Goal: Information Seeking & Learning: Learn about a topic

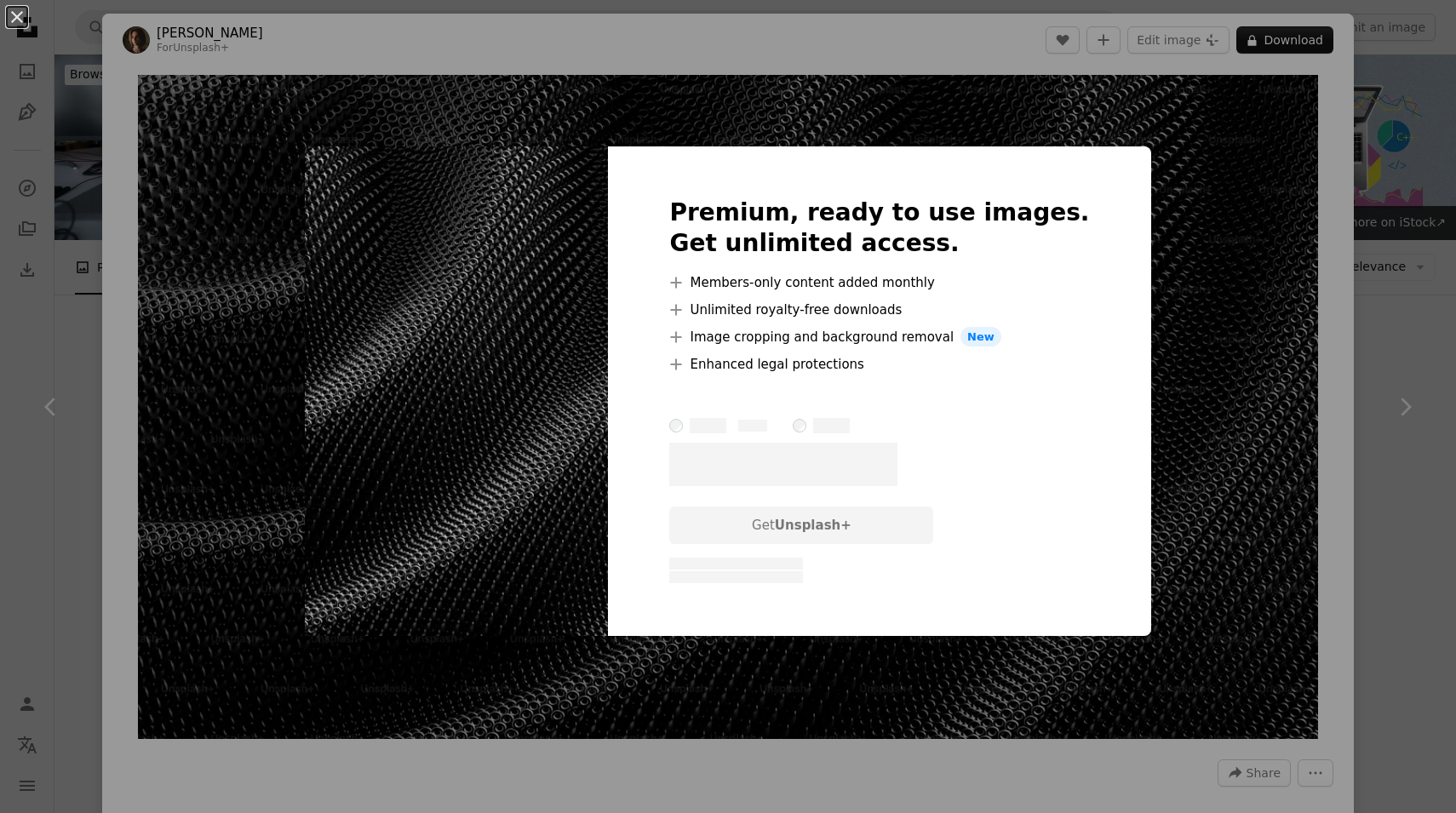
scroll to position [976, 0]
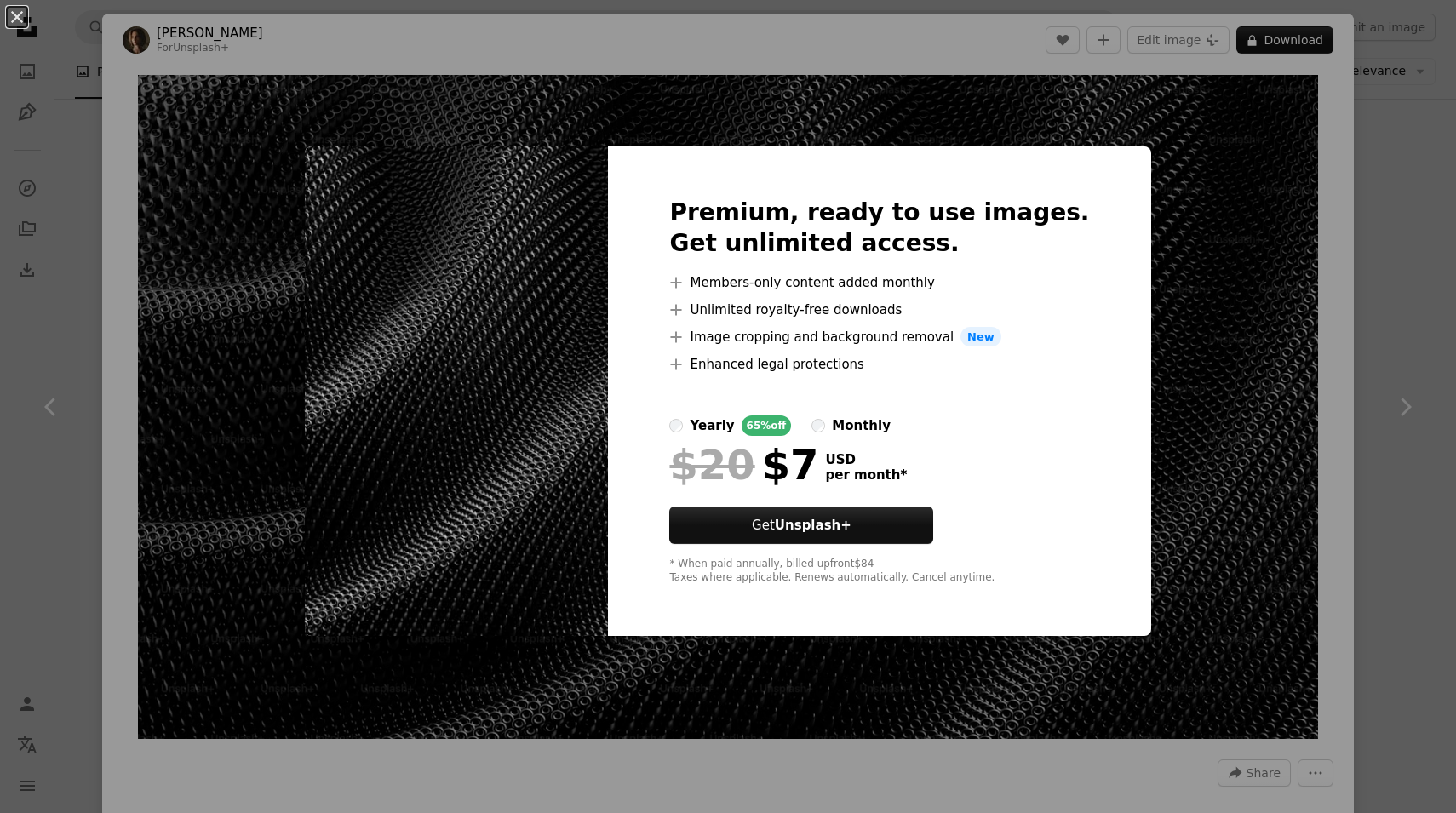
click at [1180, 223] on div "An X shape Premium, ready to use images. Get unlimited access. A plus sign Memb…" at bounding box center [728, 406] width 1456 height 813
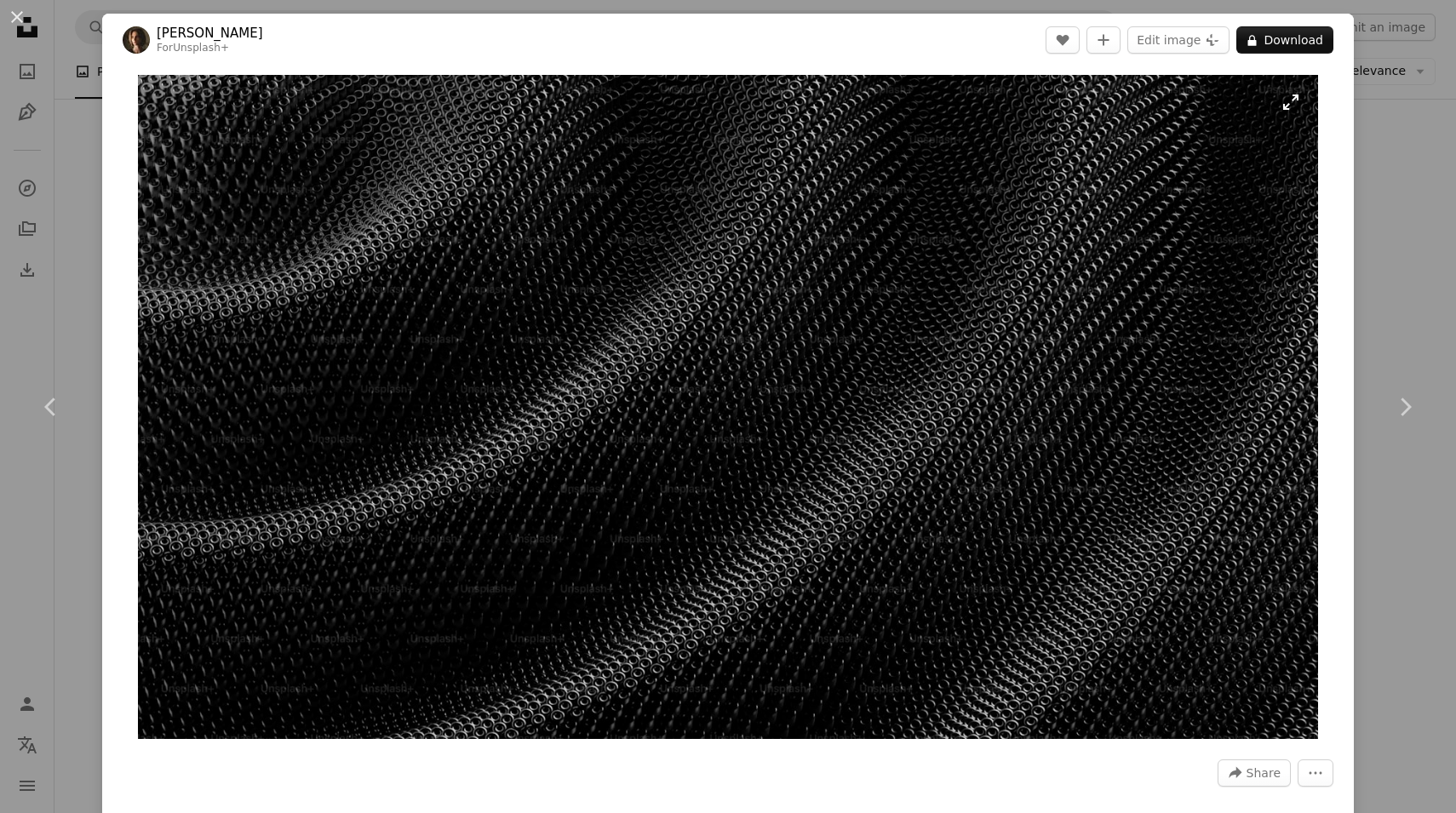
click at [221, 120] on img "Zoom in on this image" at bounding box center [728, 407] width 1181 height 664
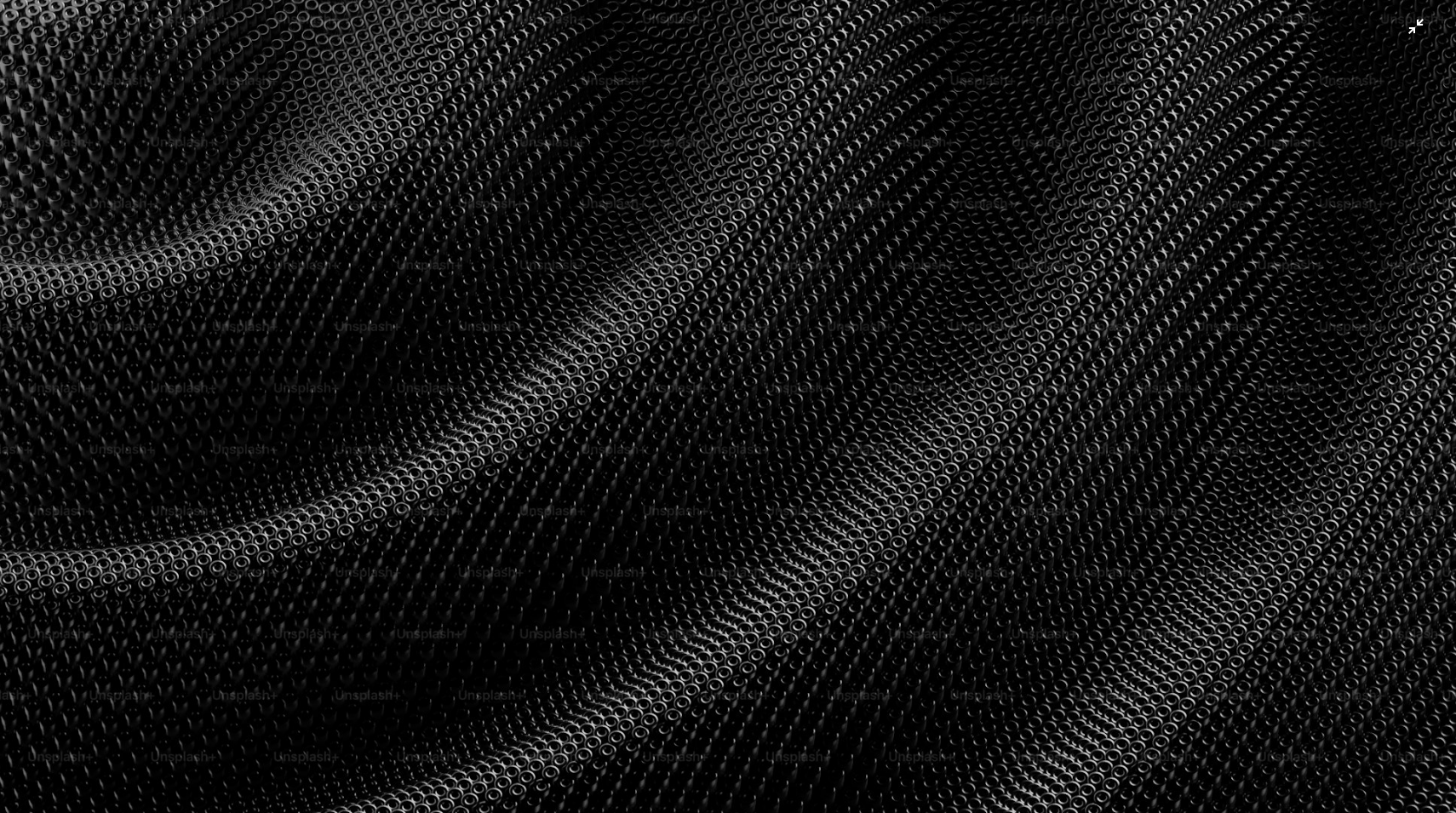
scroll to position [4, 0]
click at [204, 123] on img "Zoom out on this image" at bounding box center [728, 405] width 1458 height 820
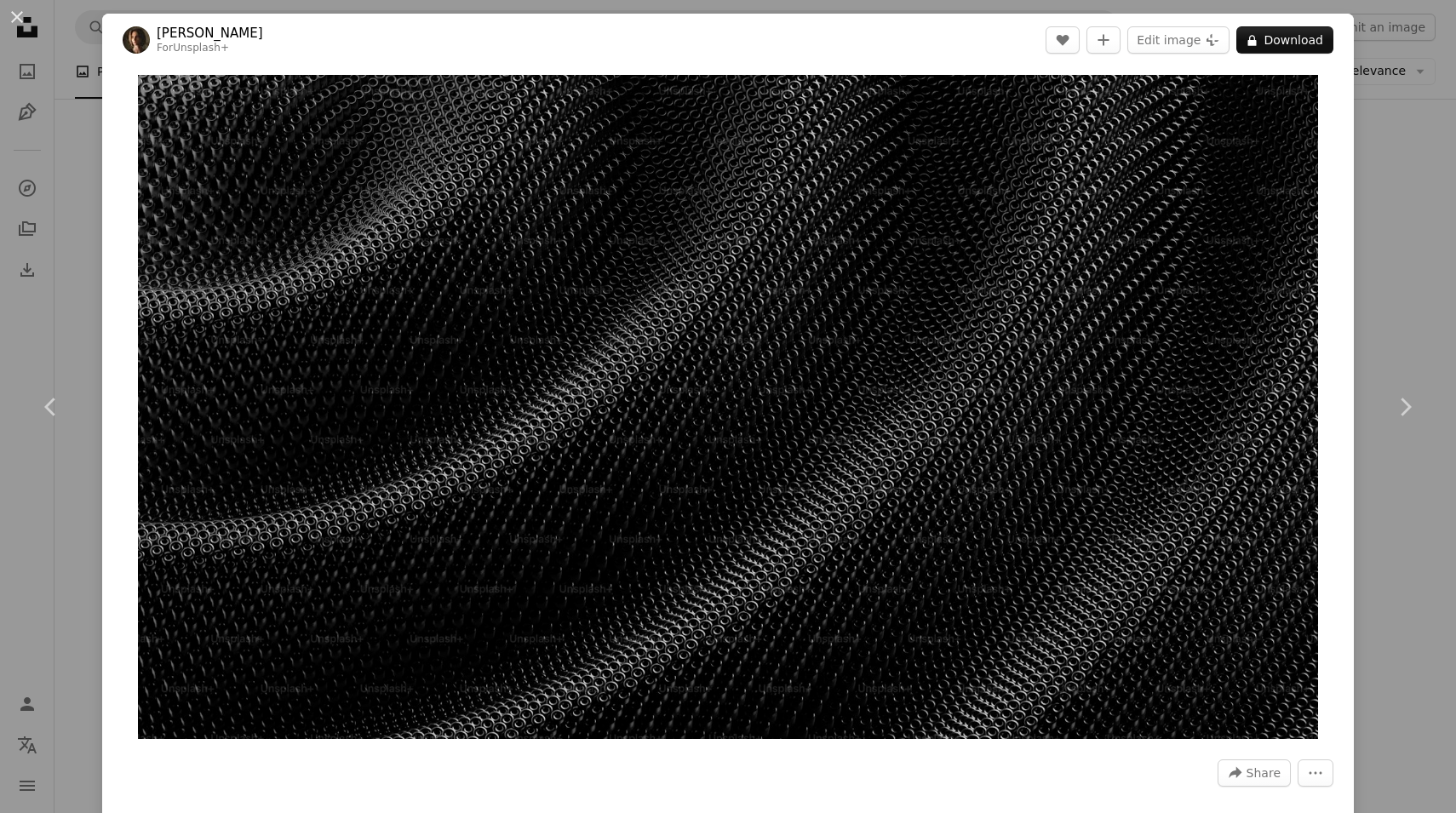
click at [105, 166] on div "Zoom in" at bounding box center [728, 407] width 1252 height 682
click at [1439, 206] on div "An X shape Chevron left Chevron right [PERSON_NAME] For Unsplash+ A heart A plu…" at bounding box center [728, 406] width 1456 height 813
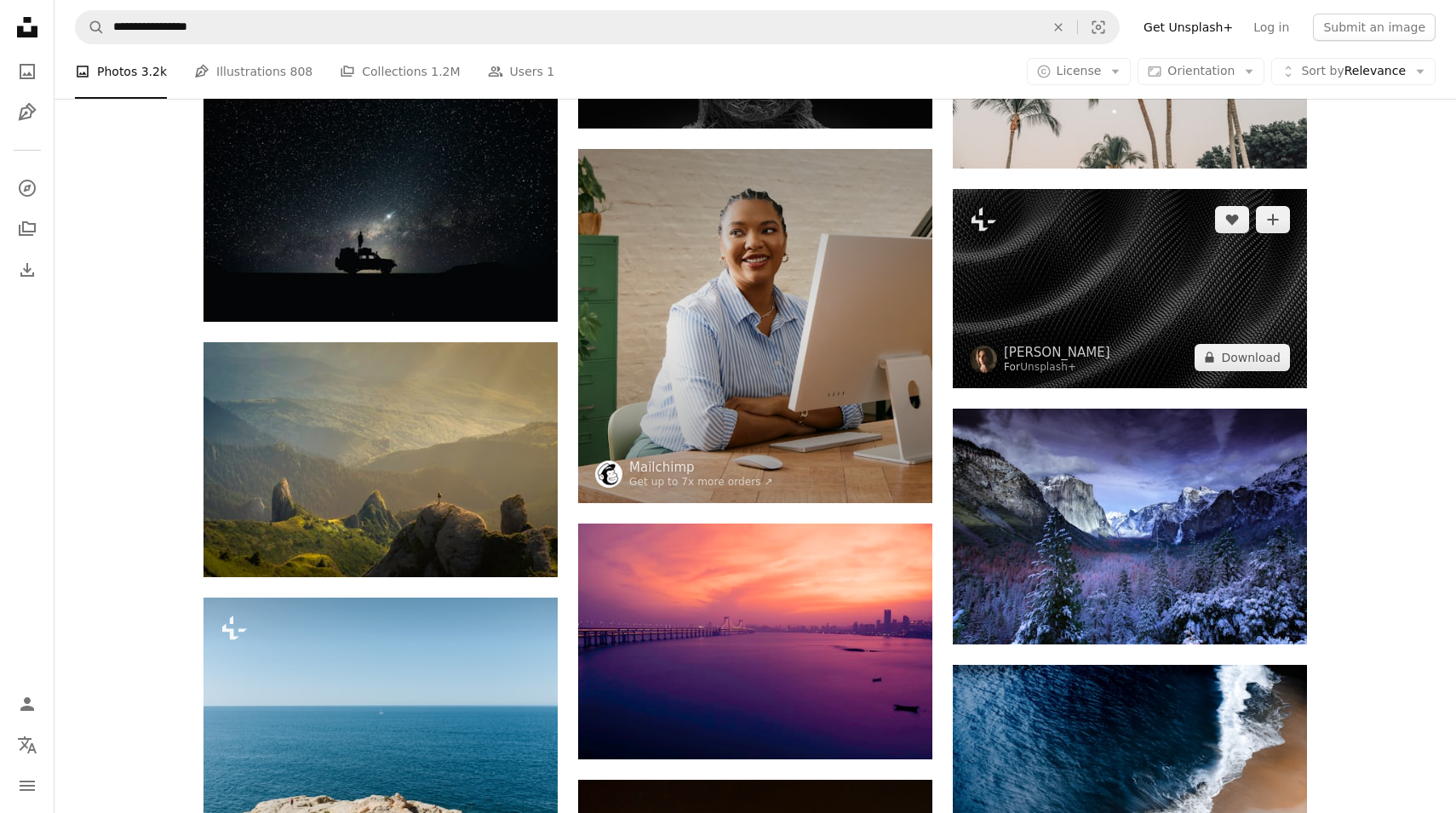
click at [1054, 326] on img at bounding box center [1129, 288] width 354 height 199
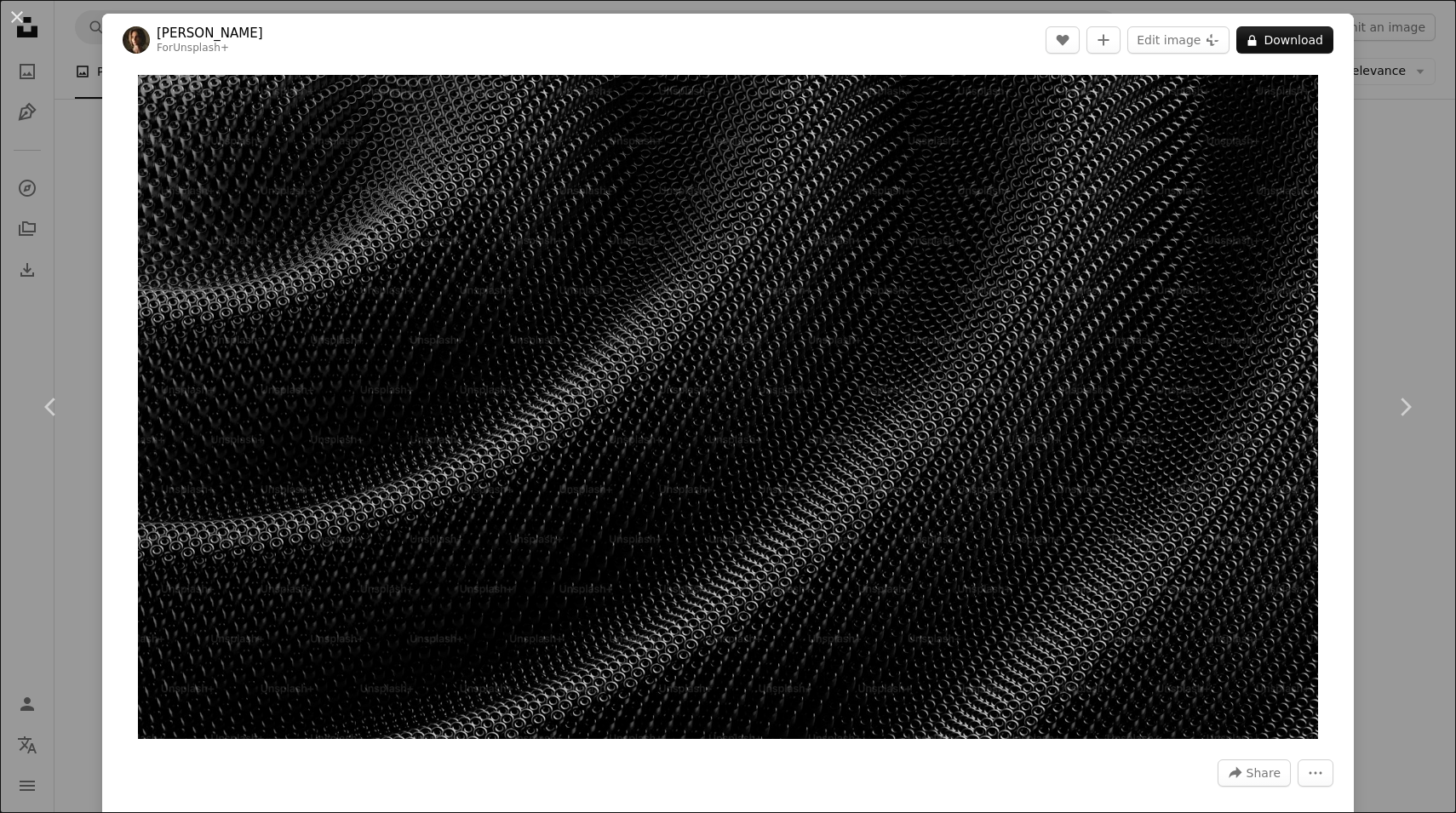
click at [1407, 182] on div "An X shape Chevron left Chevron right [PERSON_NAME] For Unsplash+ A heart A plu…" at bounding box center [728, 406] width 1456 height 813
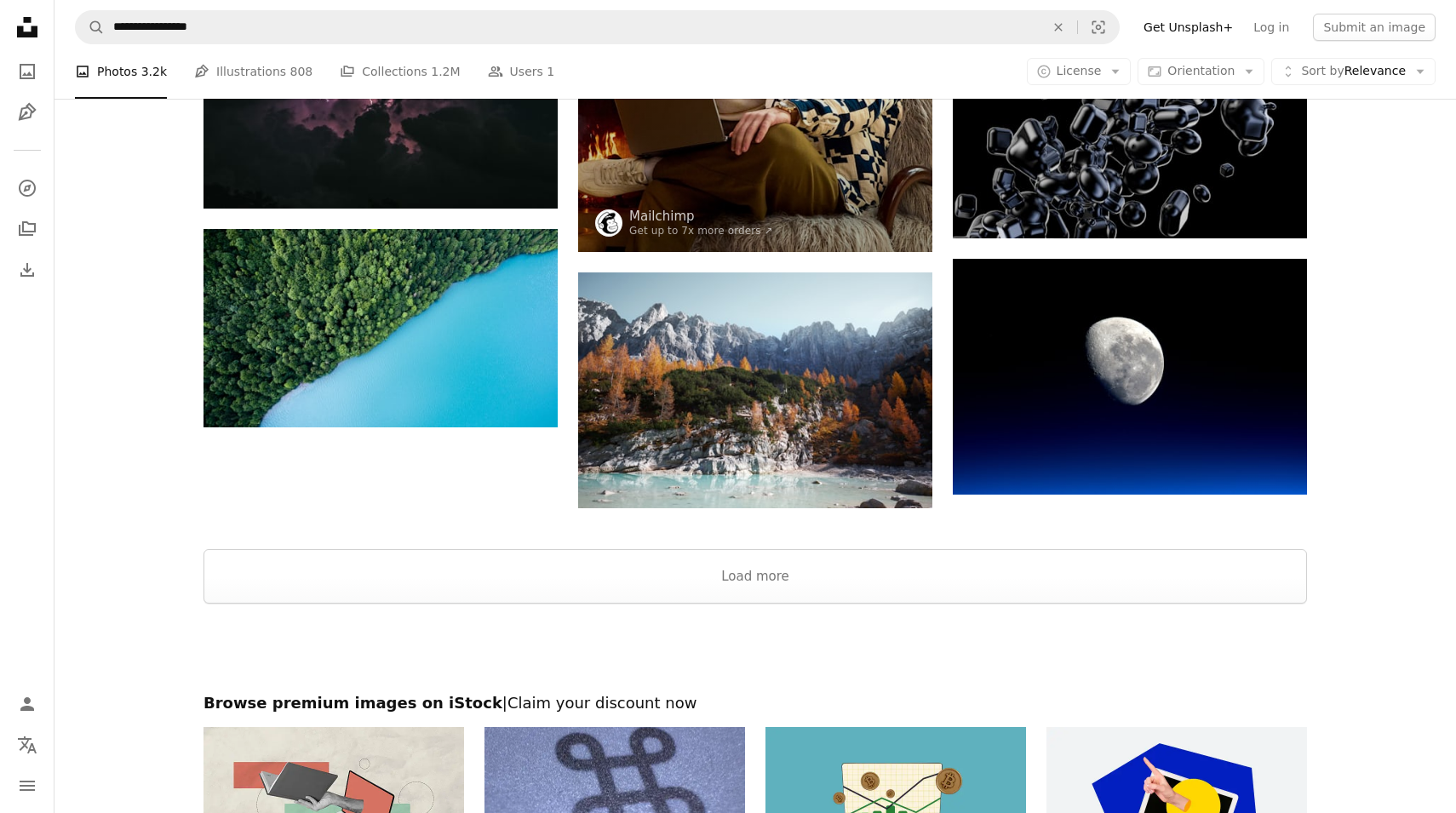
scroll to position [1860, 0]
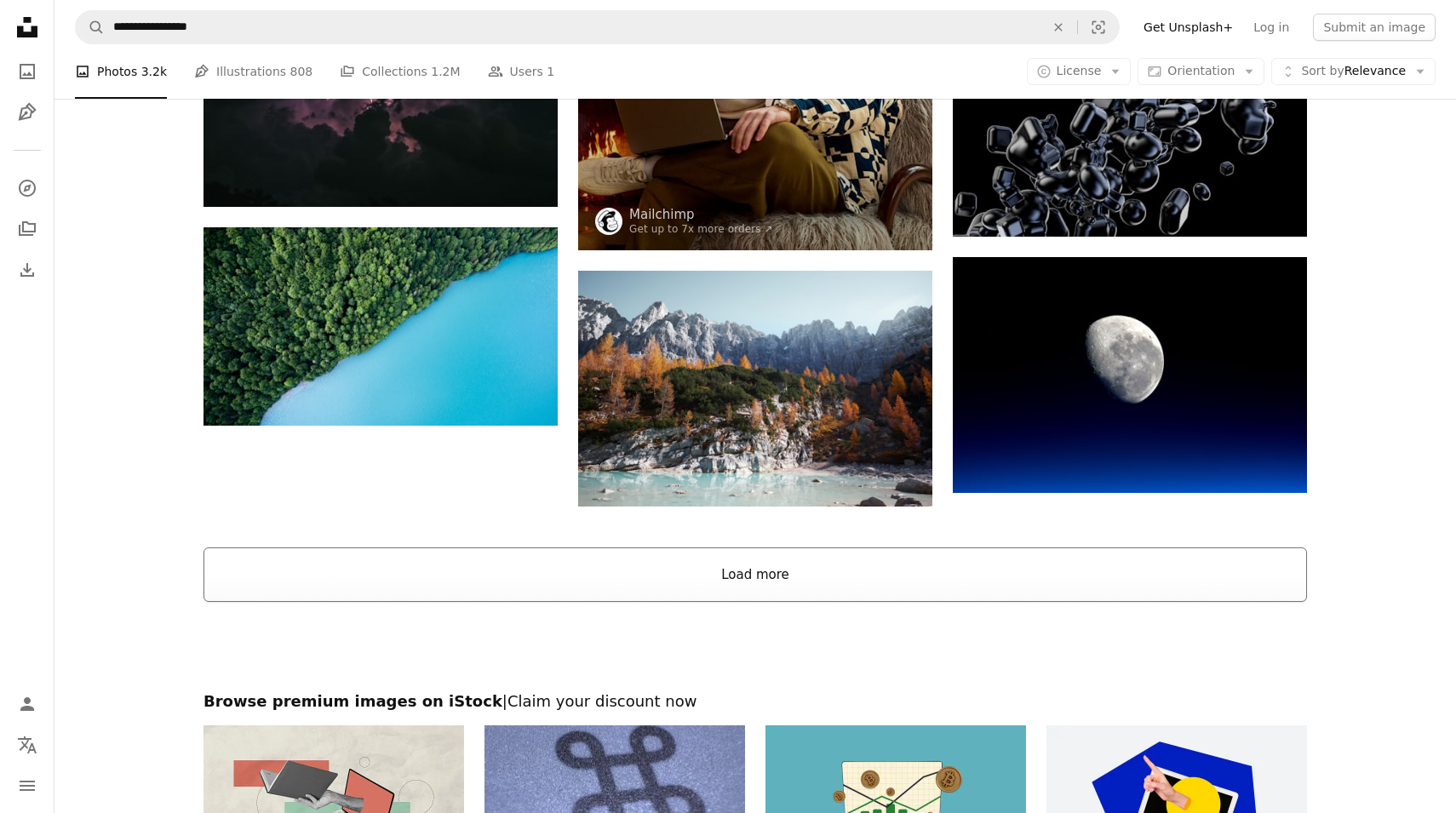
click at [702, 573] on button "Load more" at bounding box center [755, 575] width 1104 height 55
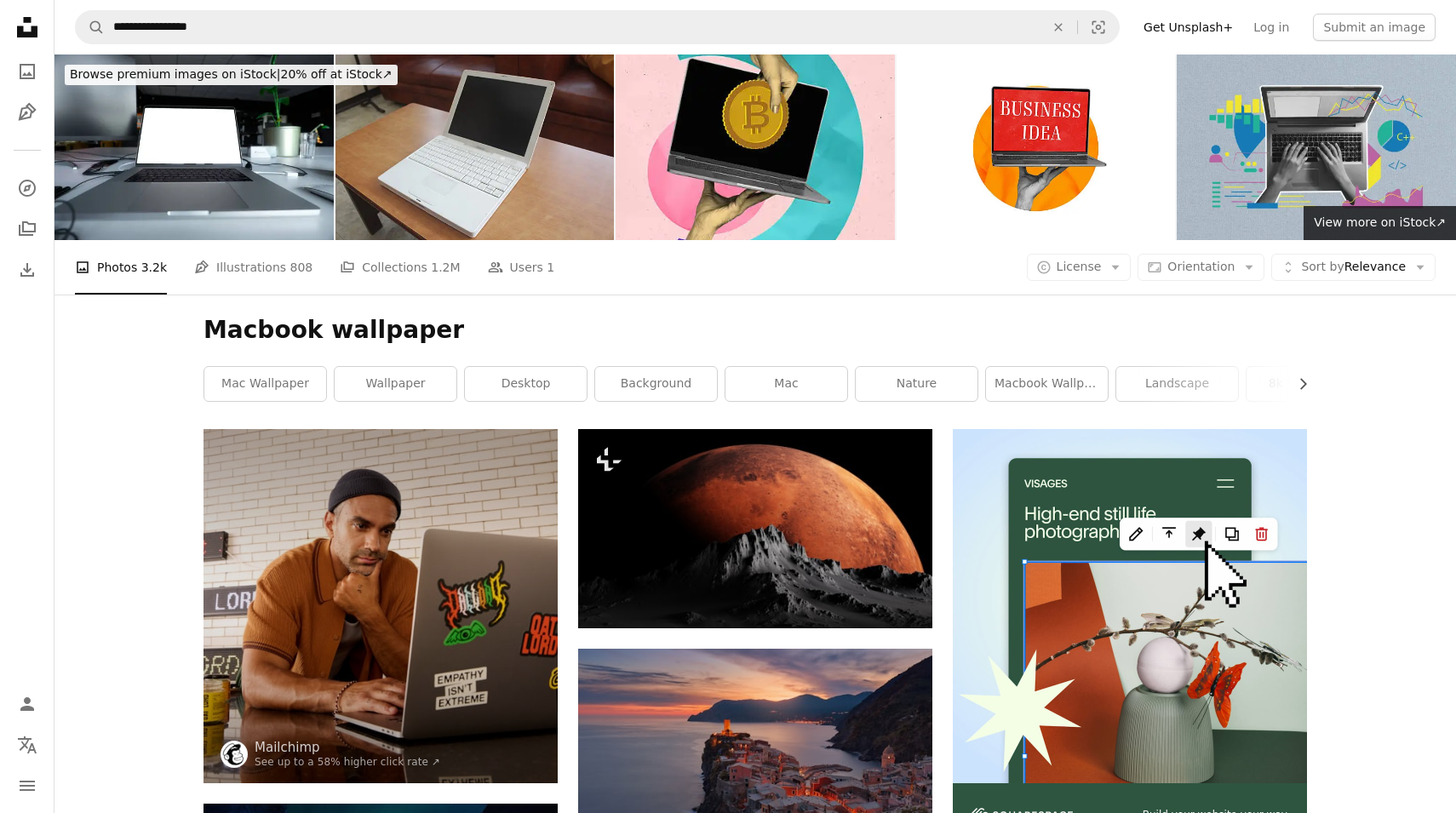
scroll to position [0, 0]
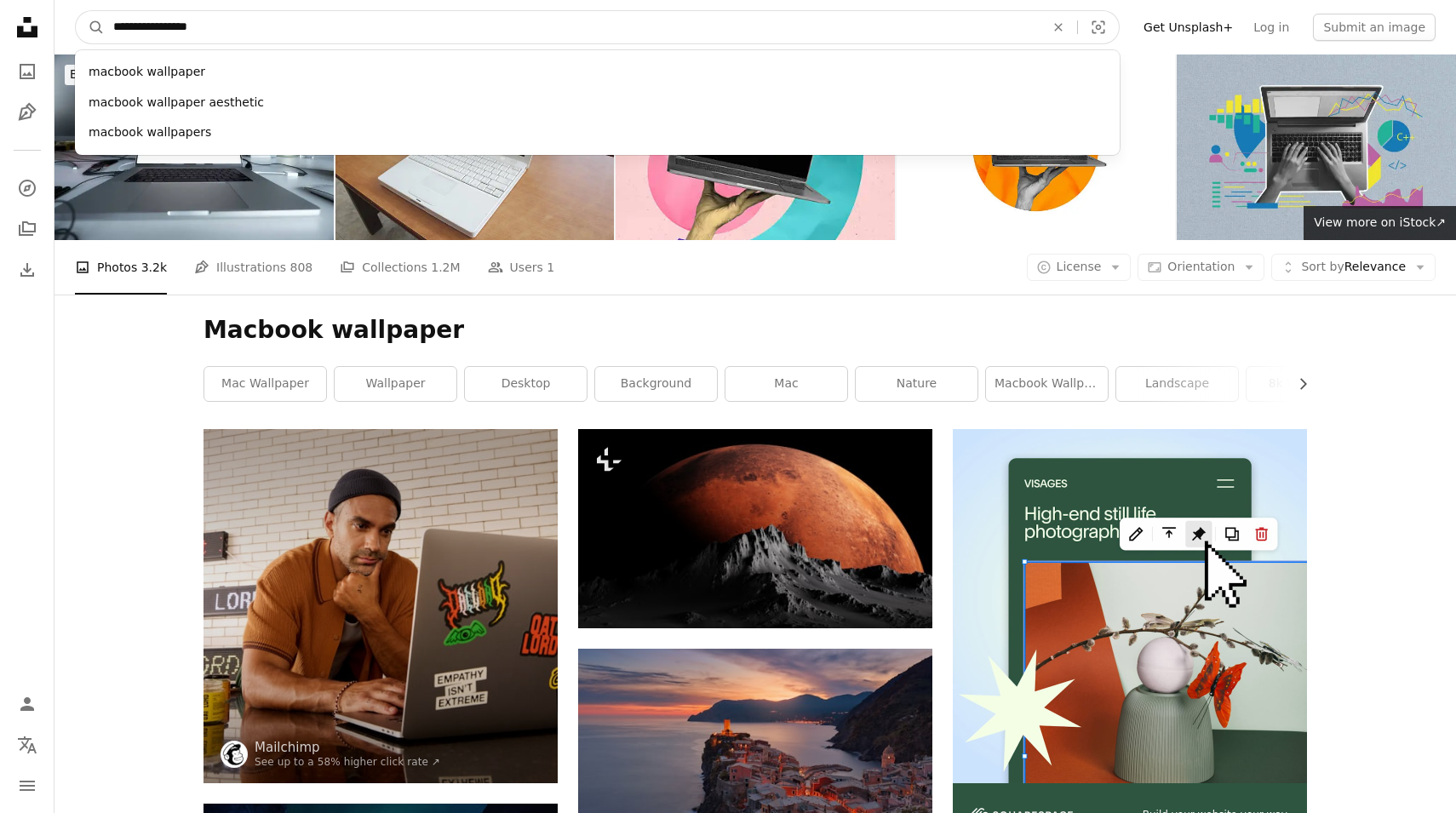
drag, startPoint x: 264, startPoint y: 28, endPoint x: 5, endPoint y: 19, distance: 259.2
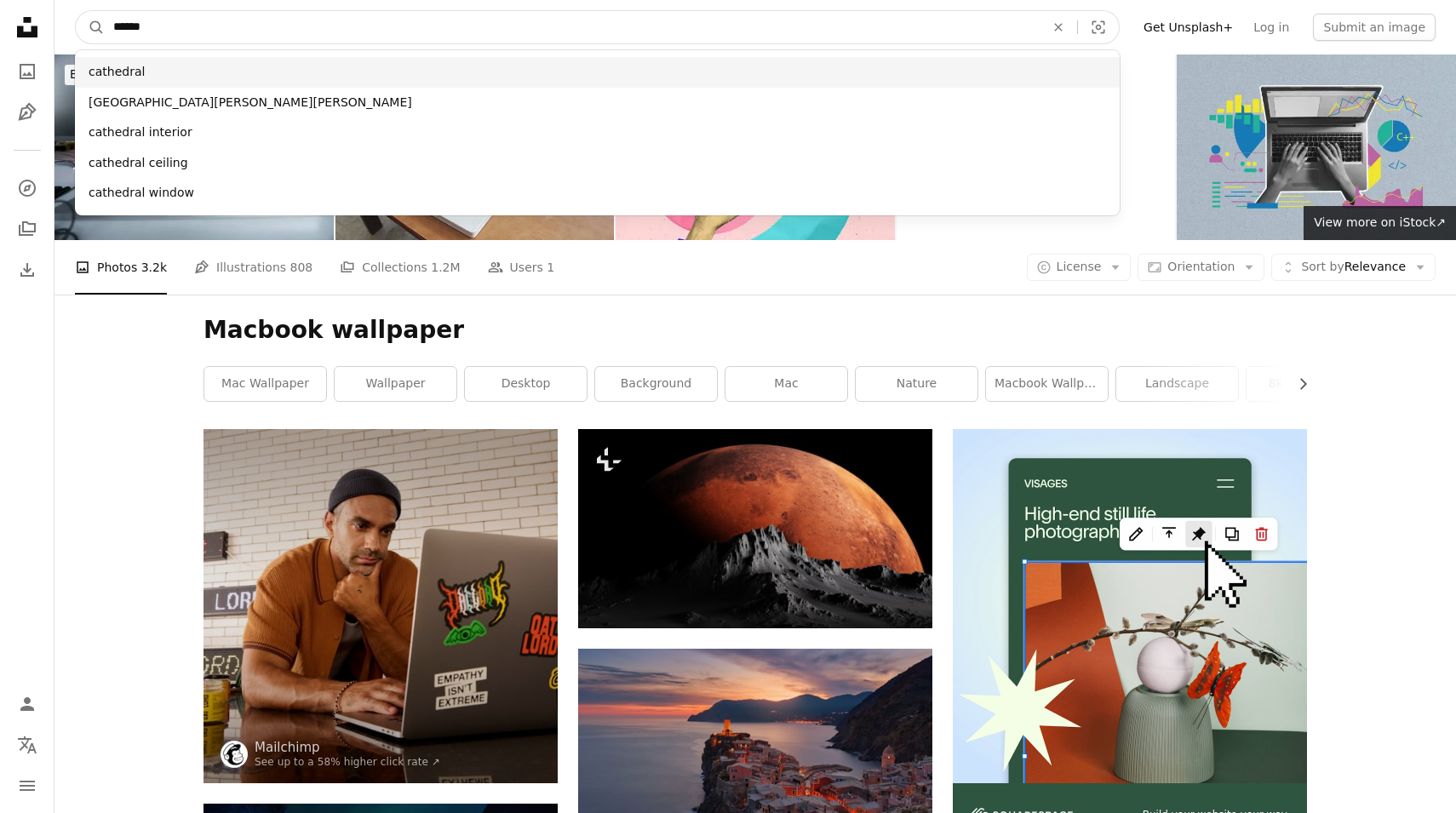
type input "******"
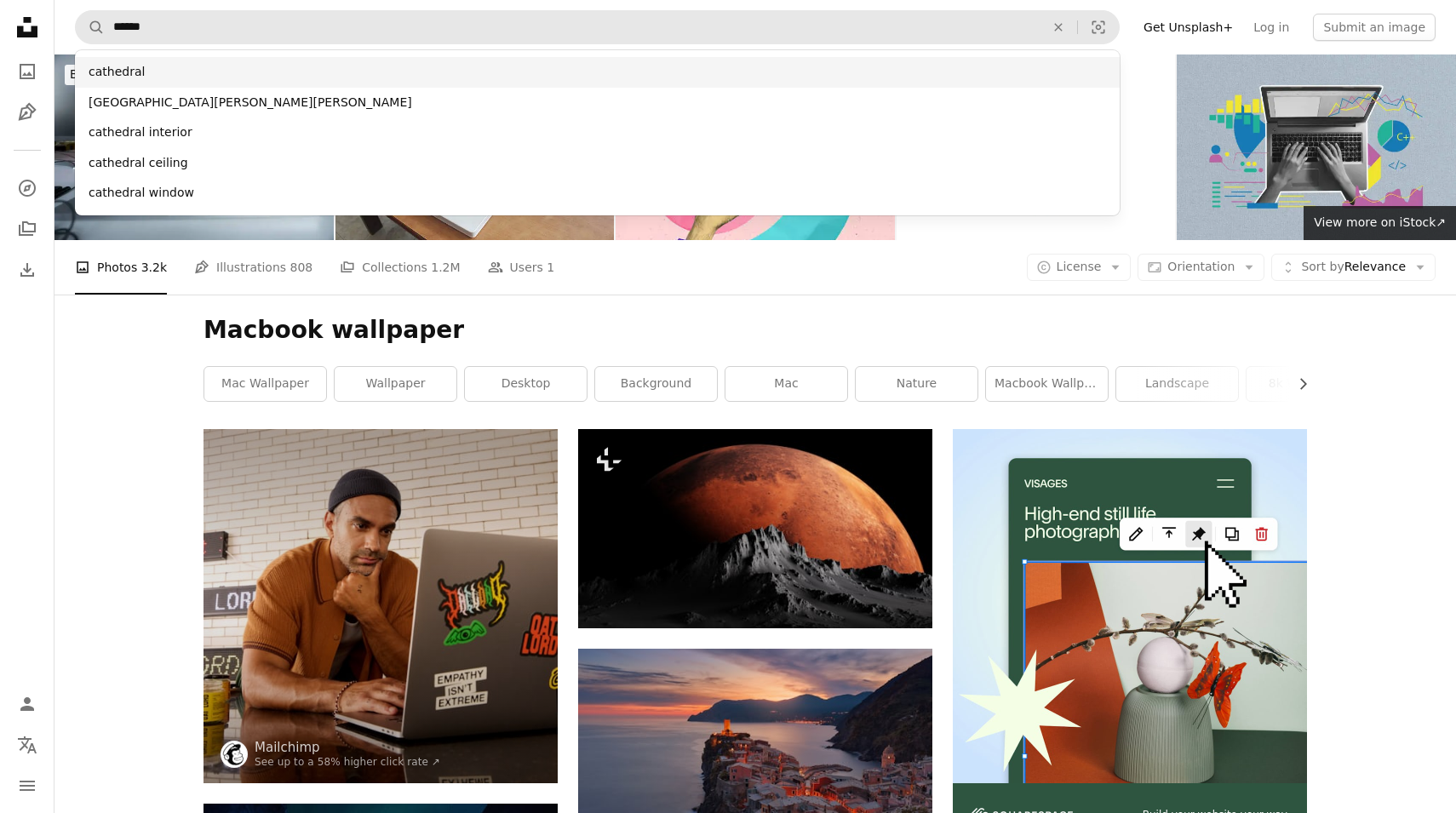
click at [165, 61] on div "cathedral" at bounding box center [597, 73] width 1045 height 31
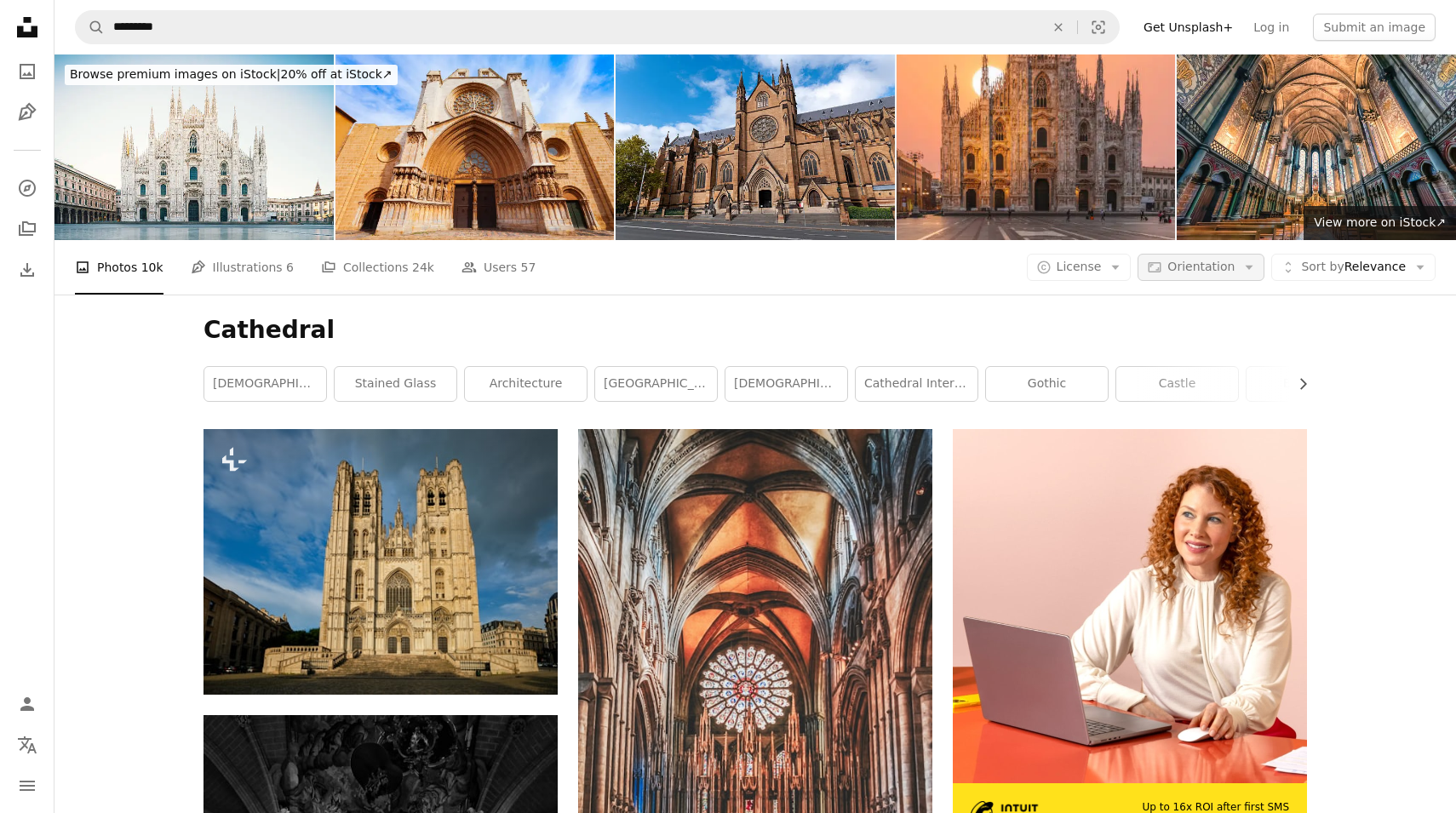
click at [1234, 260] on span "Orientation" at bounding box center [1201, 266] width 68 height 14
click at [1217, 368] on span "Landscape" at bounding box center [1233, 372] width 104 height 17
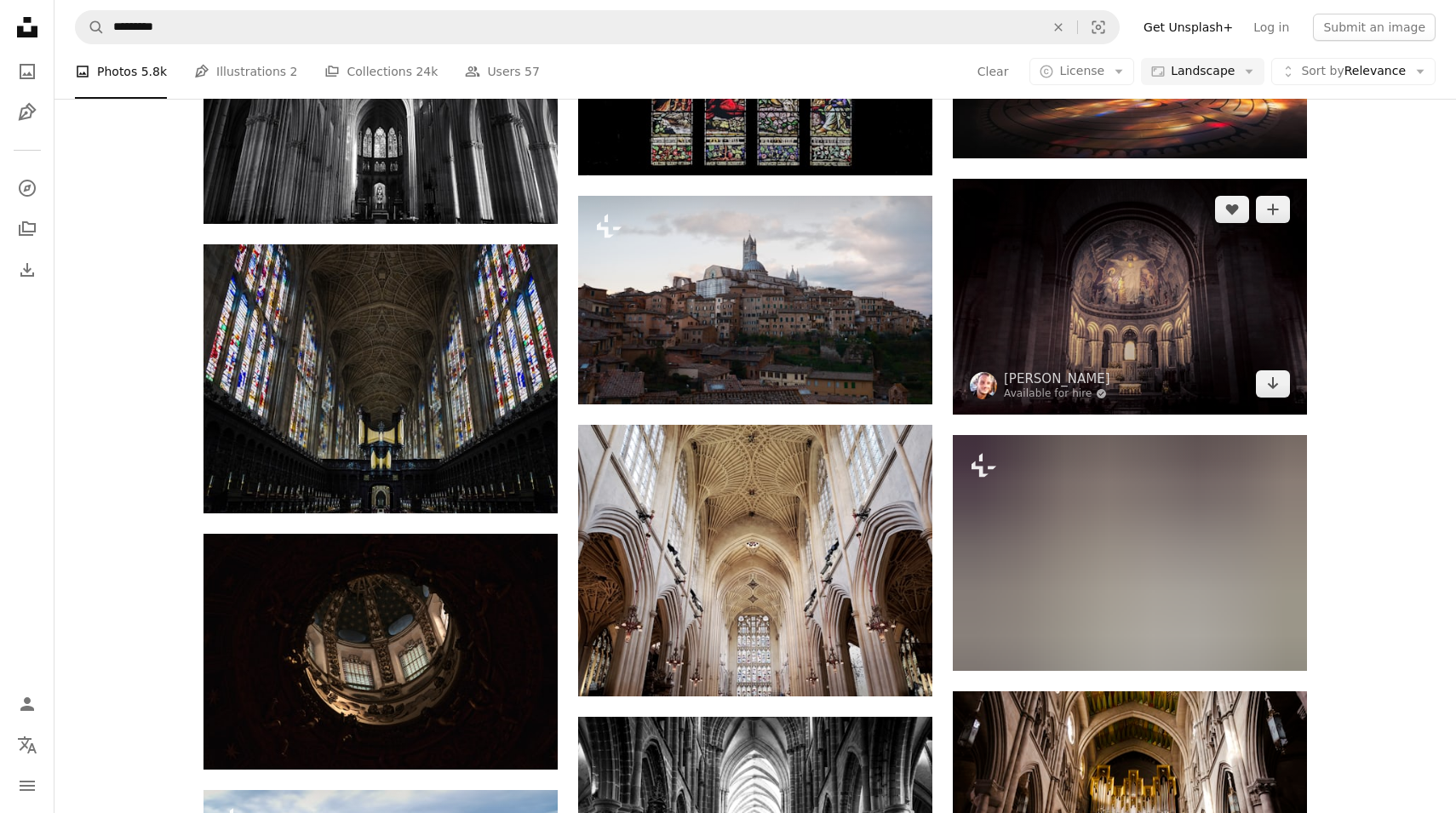
scroll to position [3275, 0]
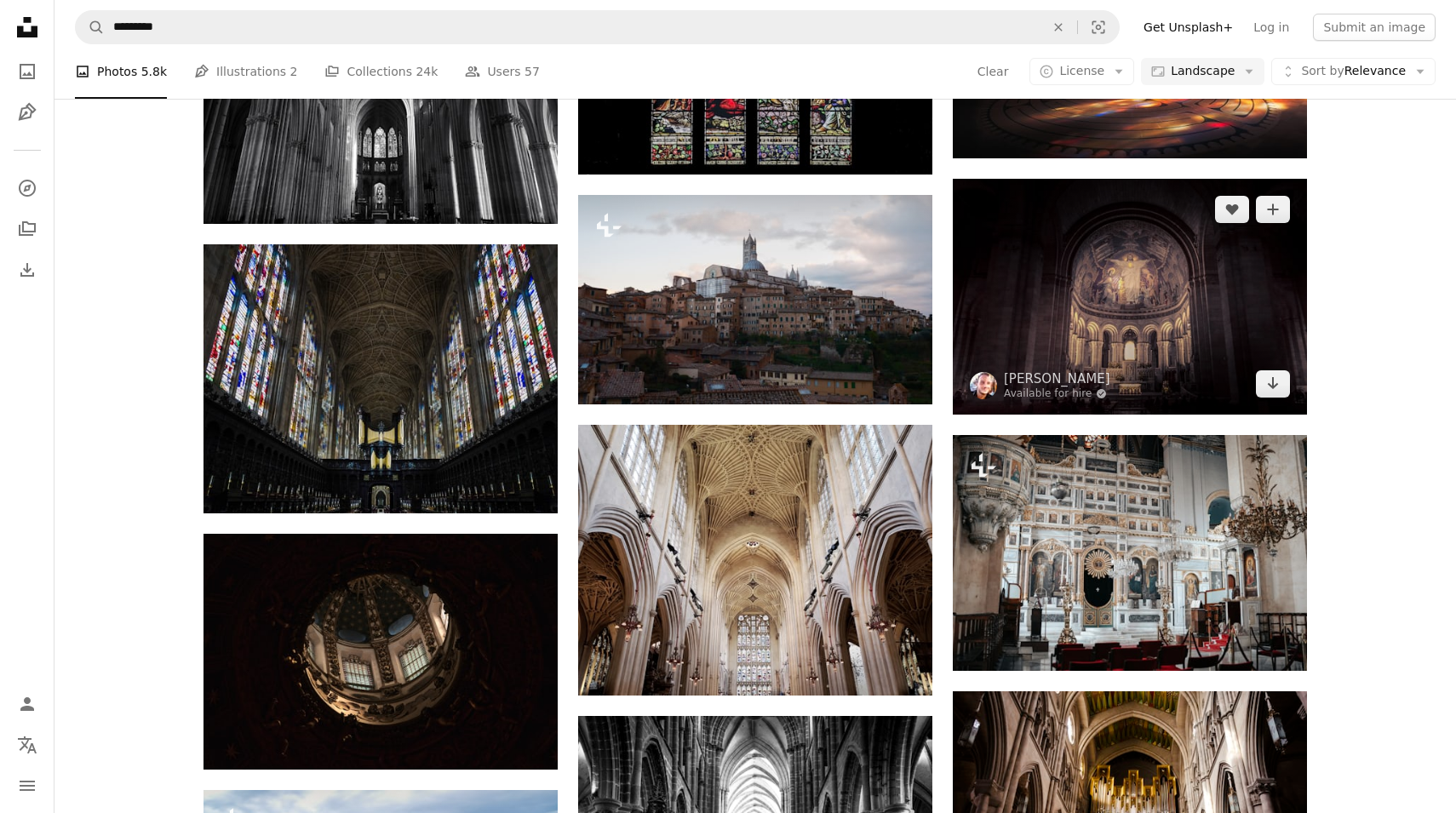
click at [1119, 240] on img at bounding box center [1129, 297] width 354 height 235
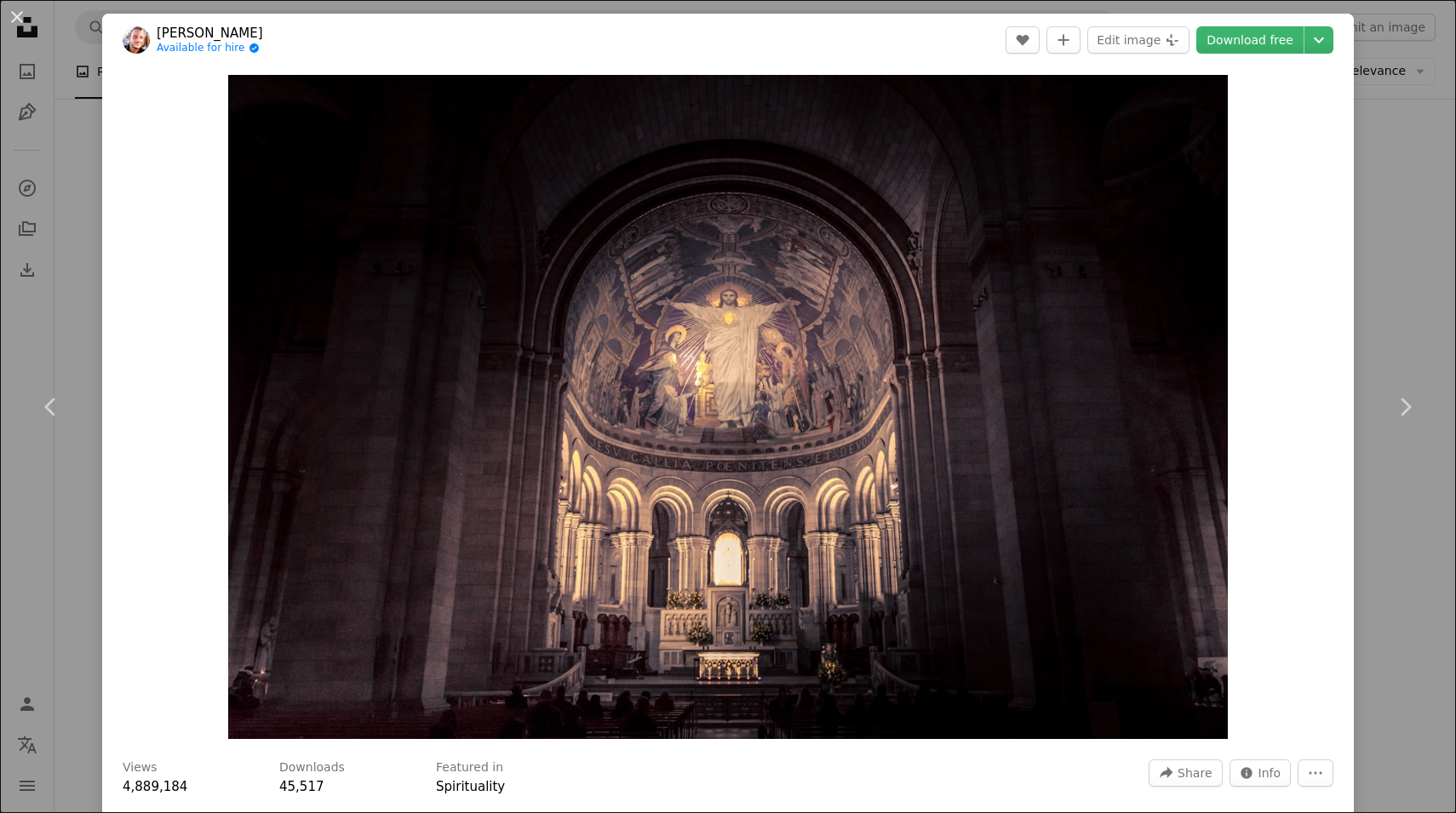
click at [1261, 275] on div "Zoom in" at bounding box center [728, 407] width 1252 height 682
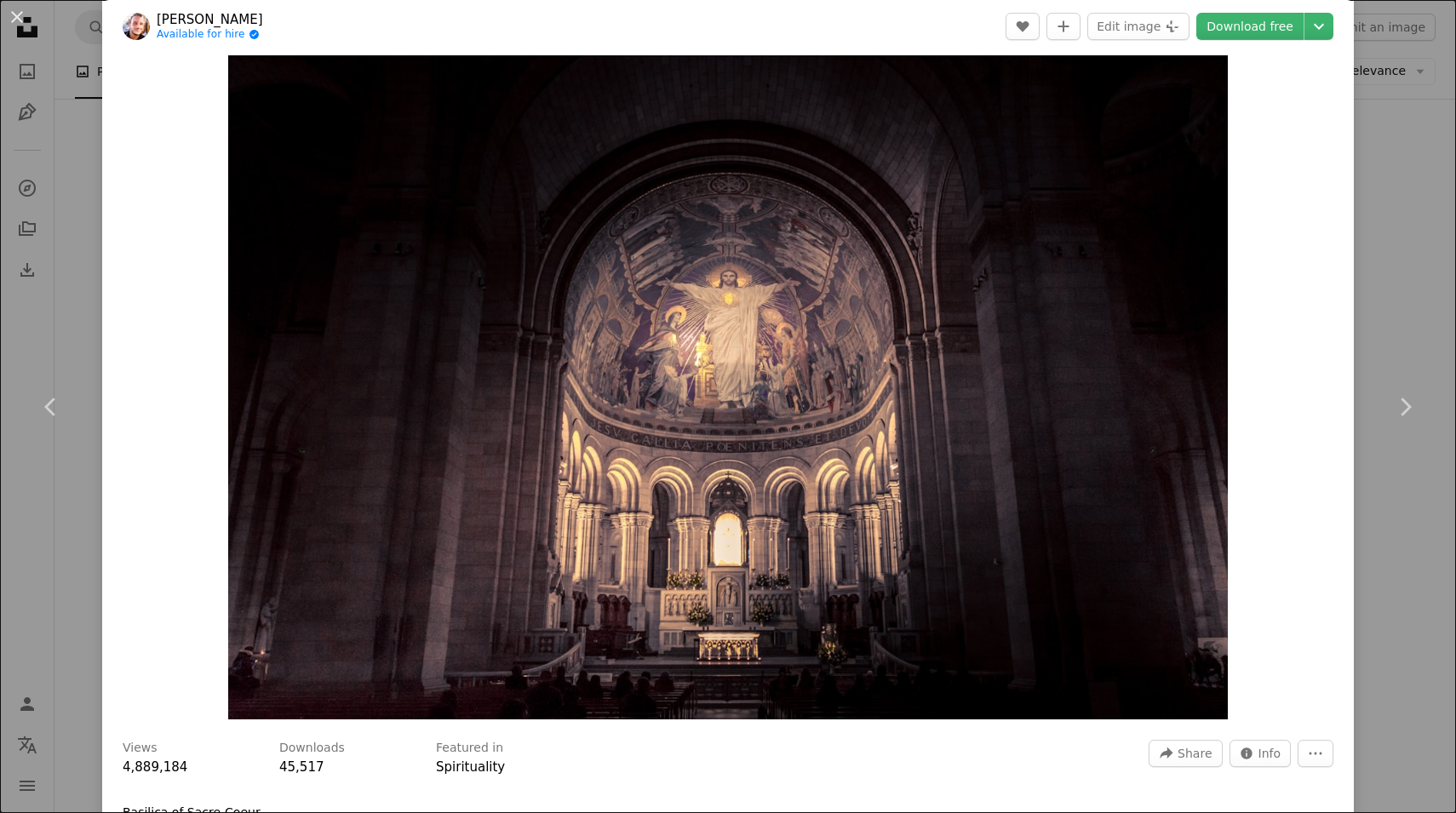
scroll to position [8, 0]
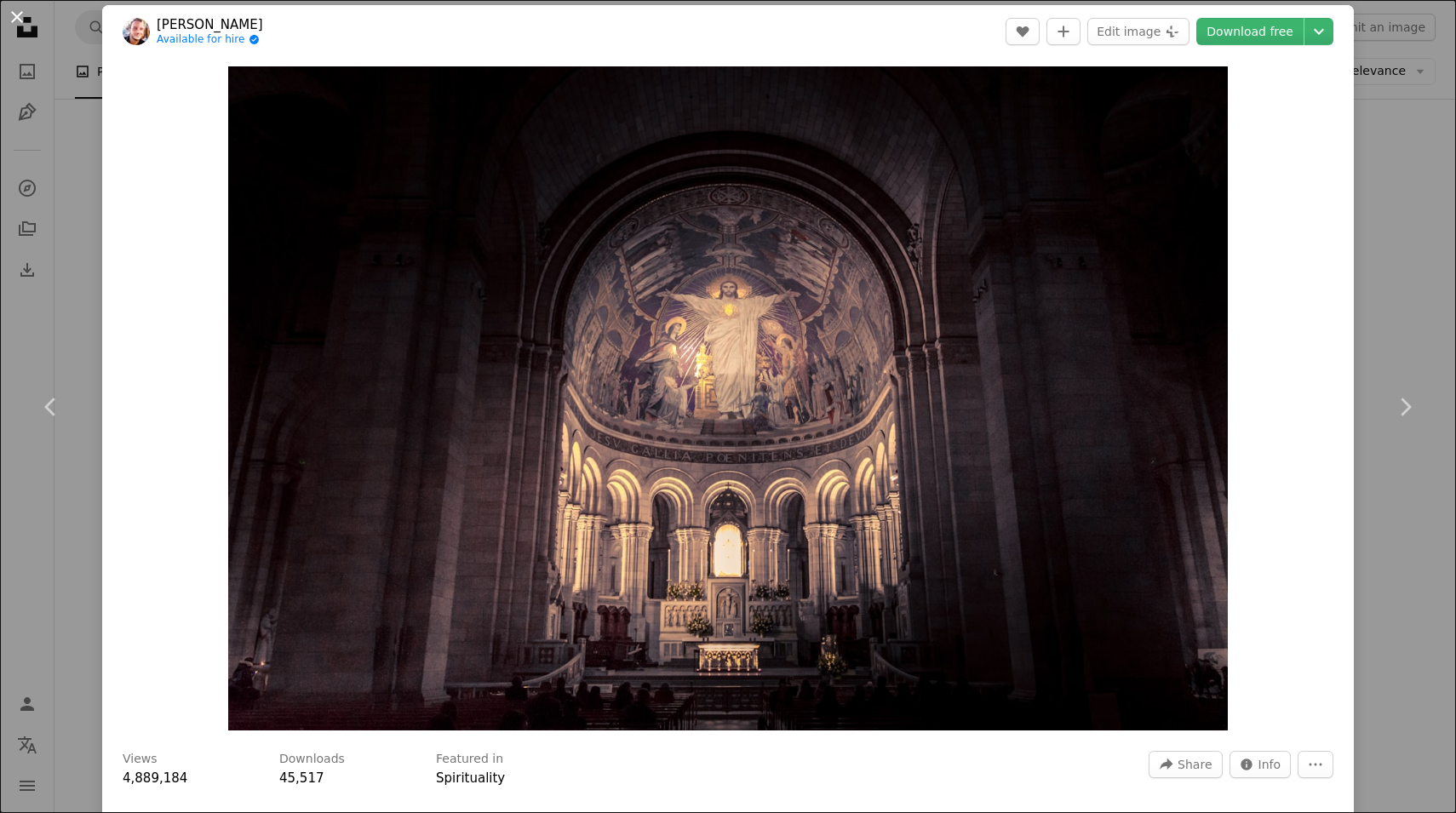
click at [21, 15] on button "An X shape" at bounding box center [16, 16] width 20 height 20
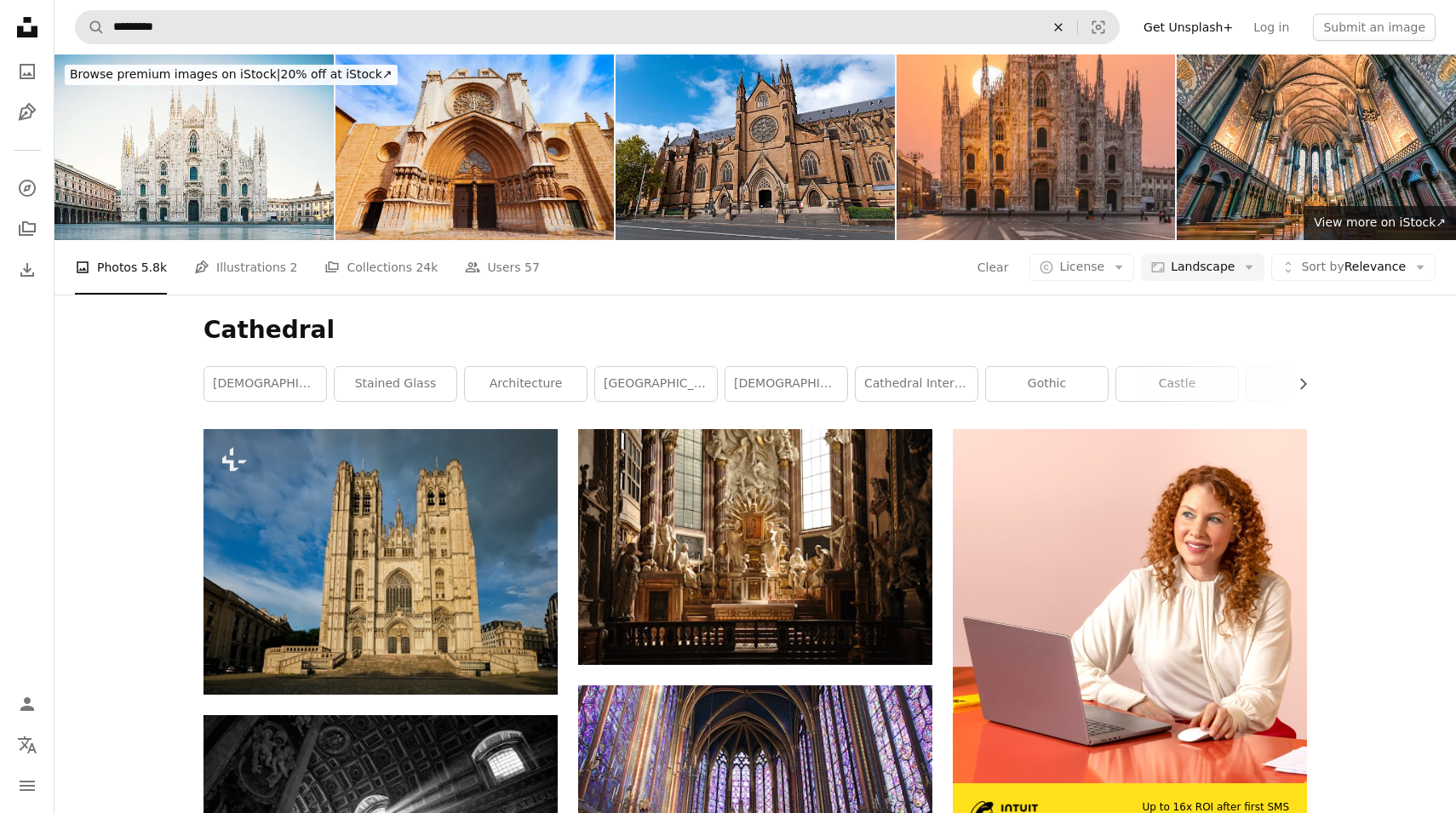
click at [1072, 28] on icon "An X shape" at bounding box center [1058, 26] width 37 height 14
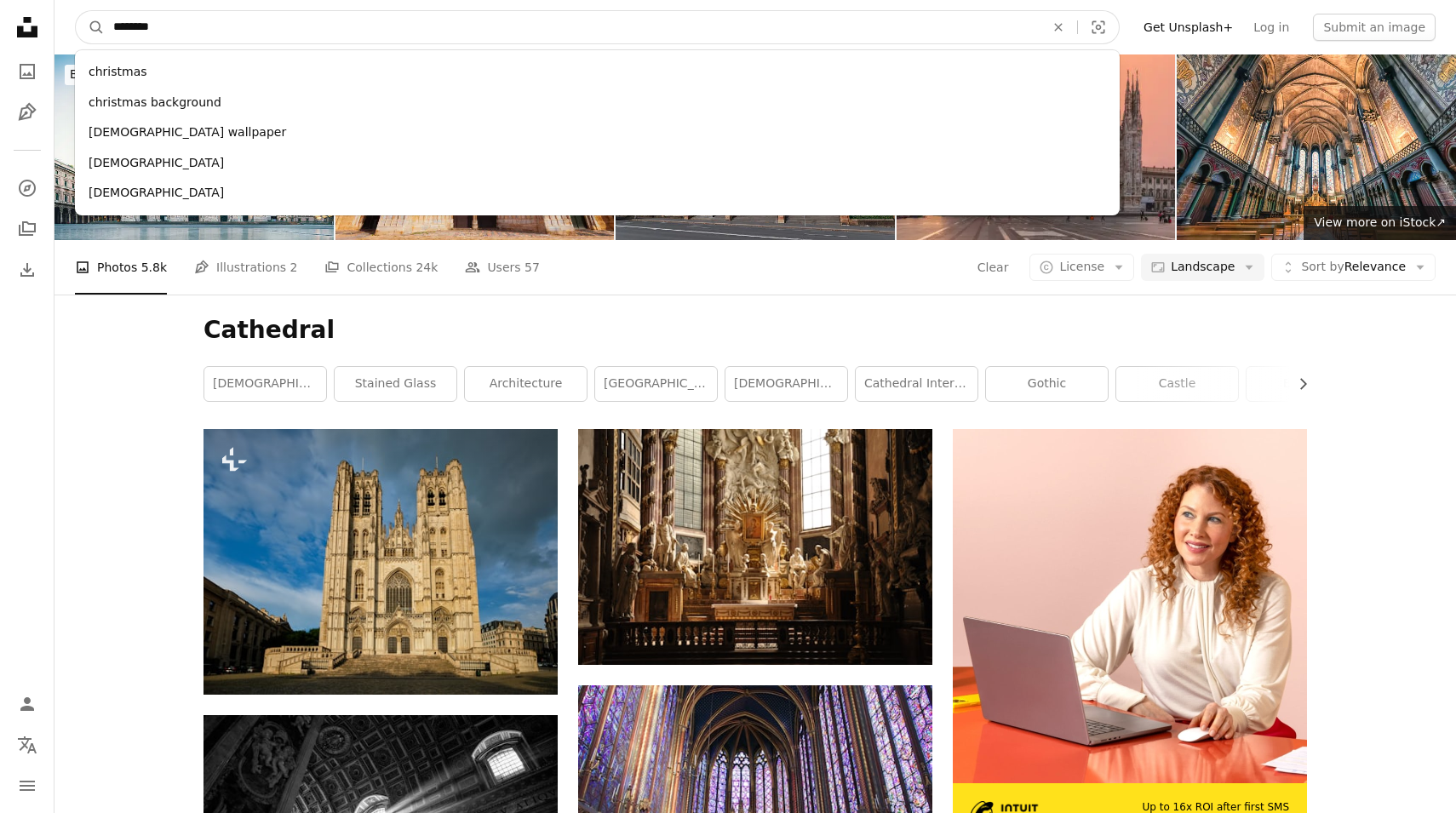
type input "*********"
click at [90, 27] on button "A magnifying glass" at bounding box center [90, 26] width 29 height 32
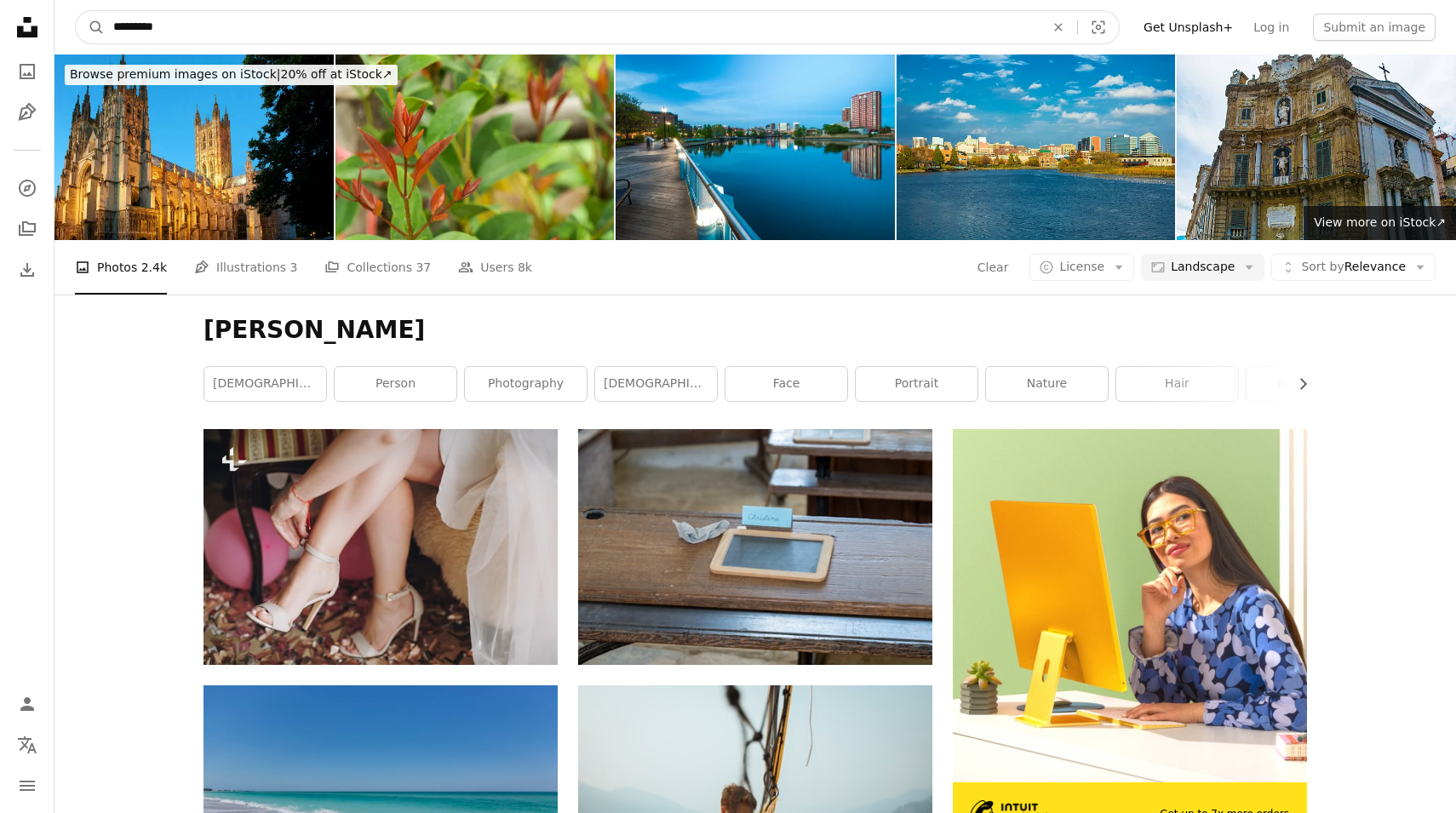
click at [536, 26] on input "*********" at bounding box center [572, 26] width 935 height 32
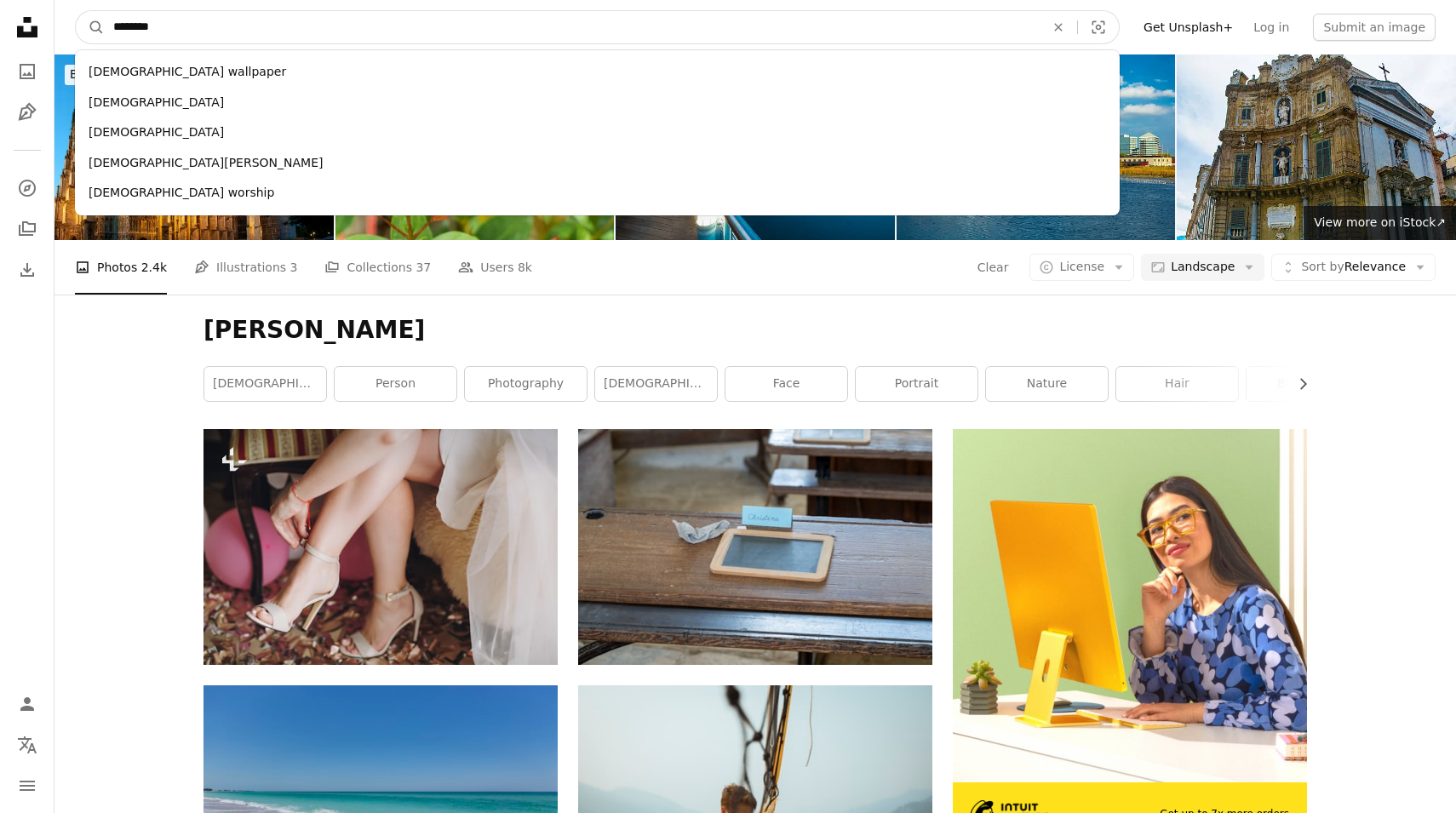
type input "*********"
click at [90, 27] on button "A magnifying glass" at bounding box center [90, 26] width 29 height 32
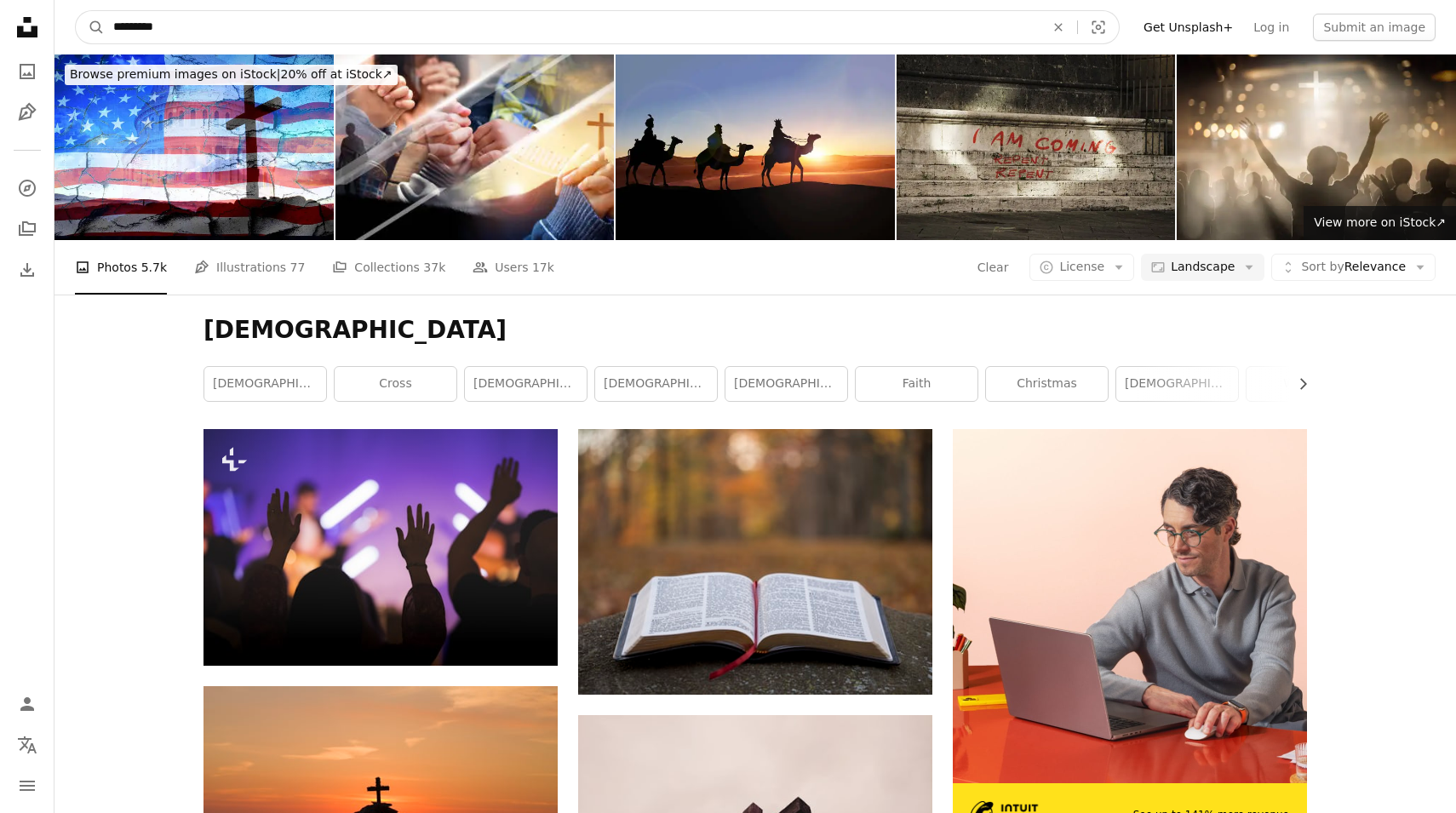
click at [818, 32] on input "*********" at bounding box center [572, 26] width 935 height 32
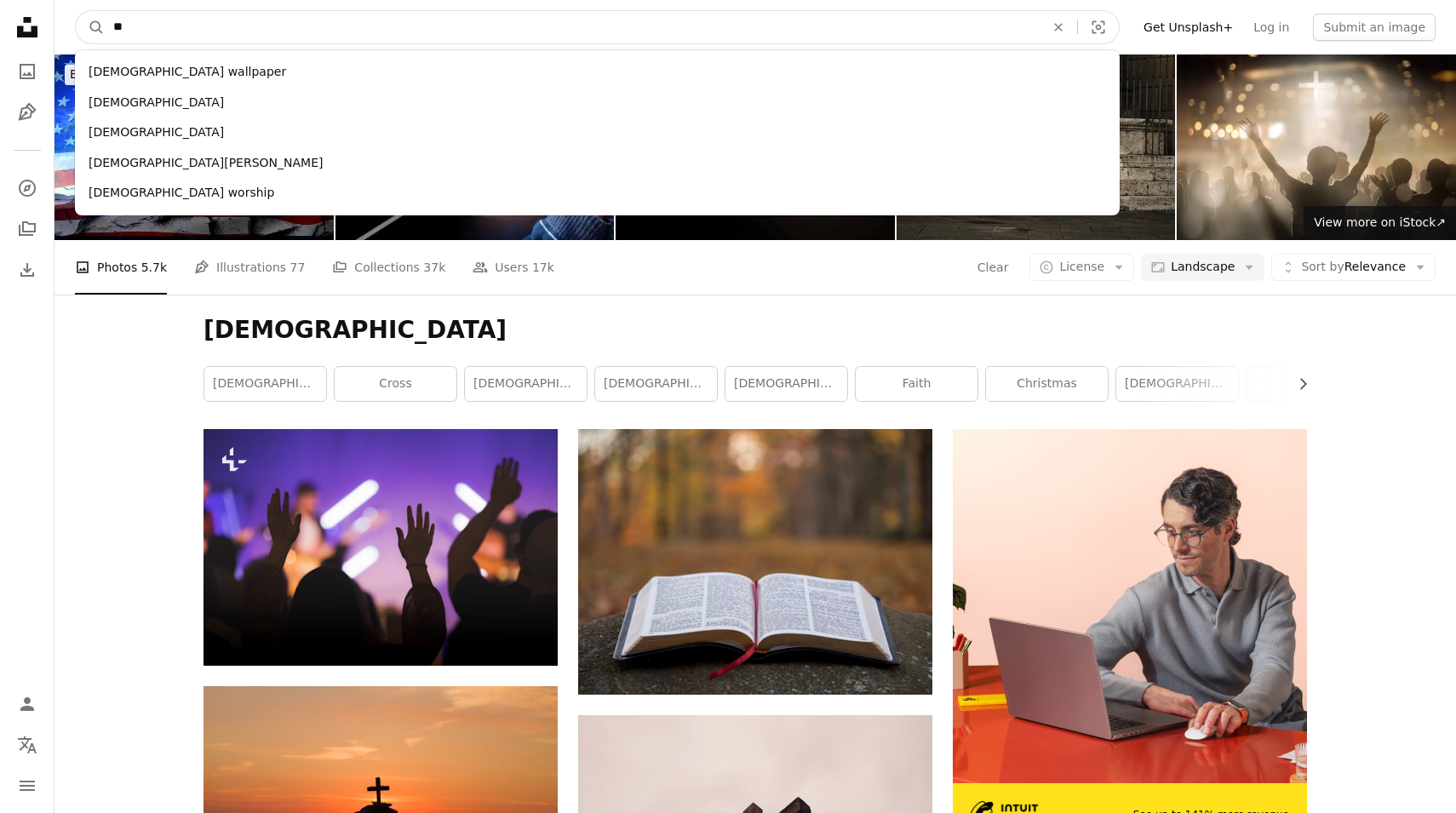
type input "*"
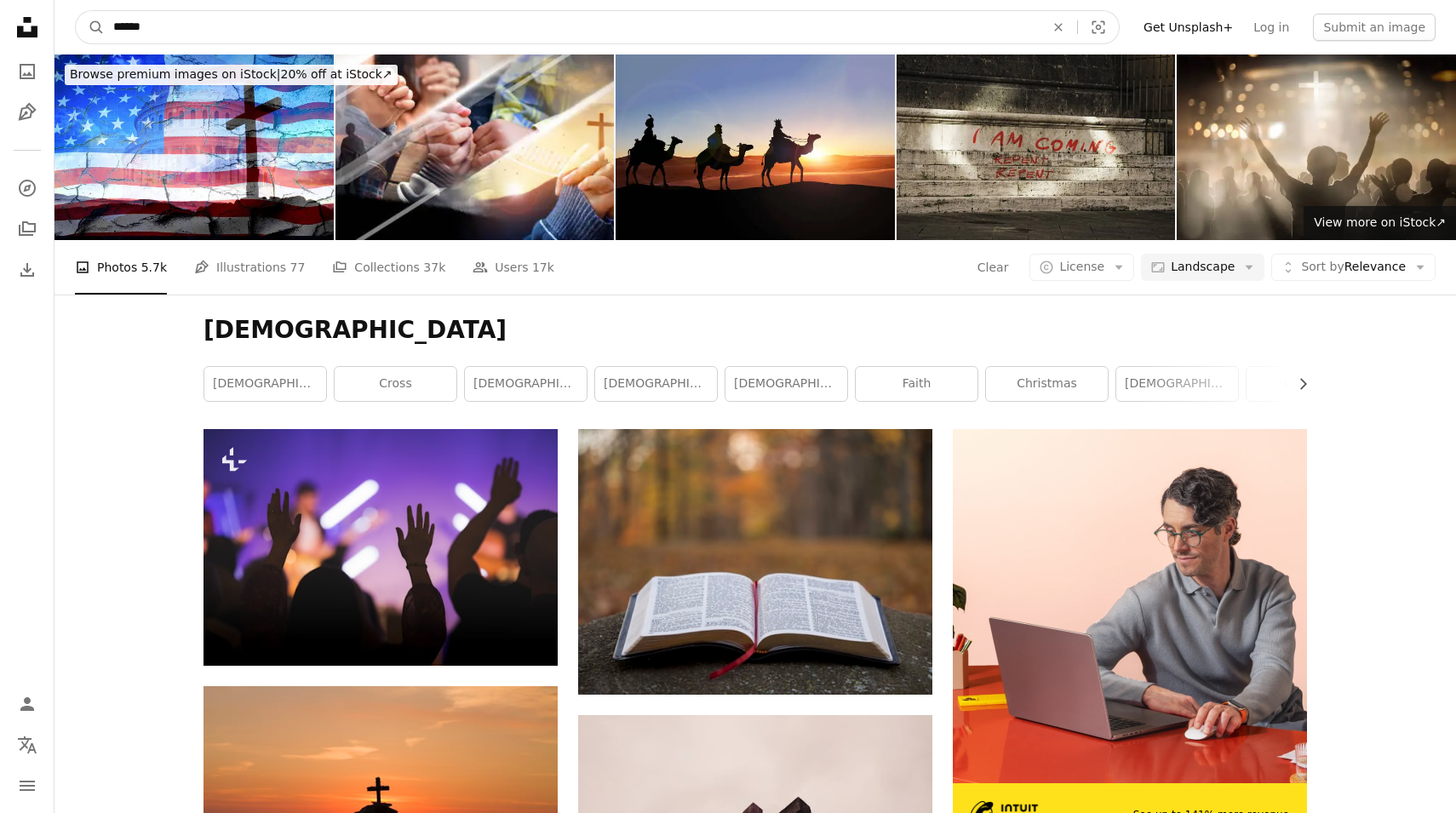
type input "******"
click at [90, 27] on button "A magnifying glass" at bounding box center [90, 26] width 29 height 32
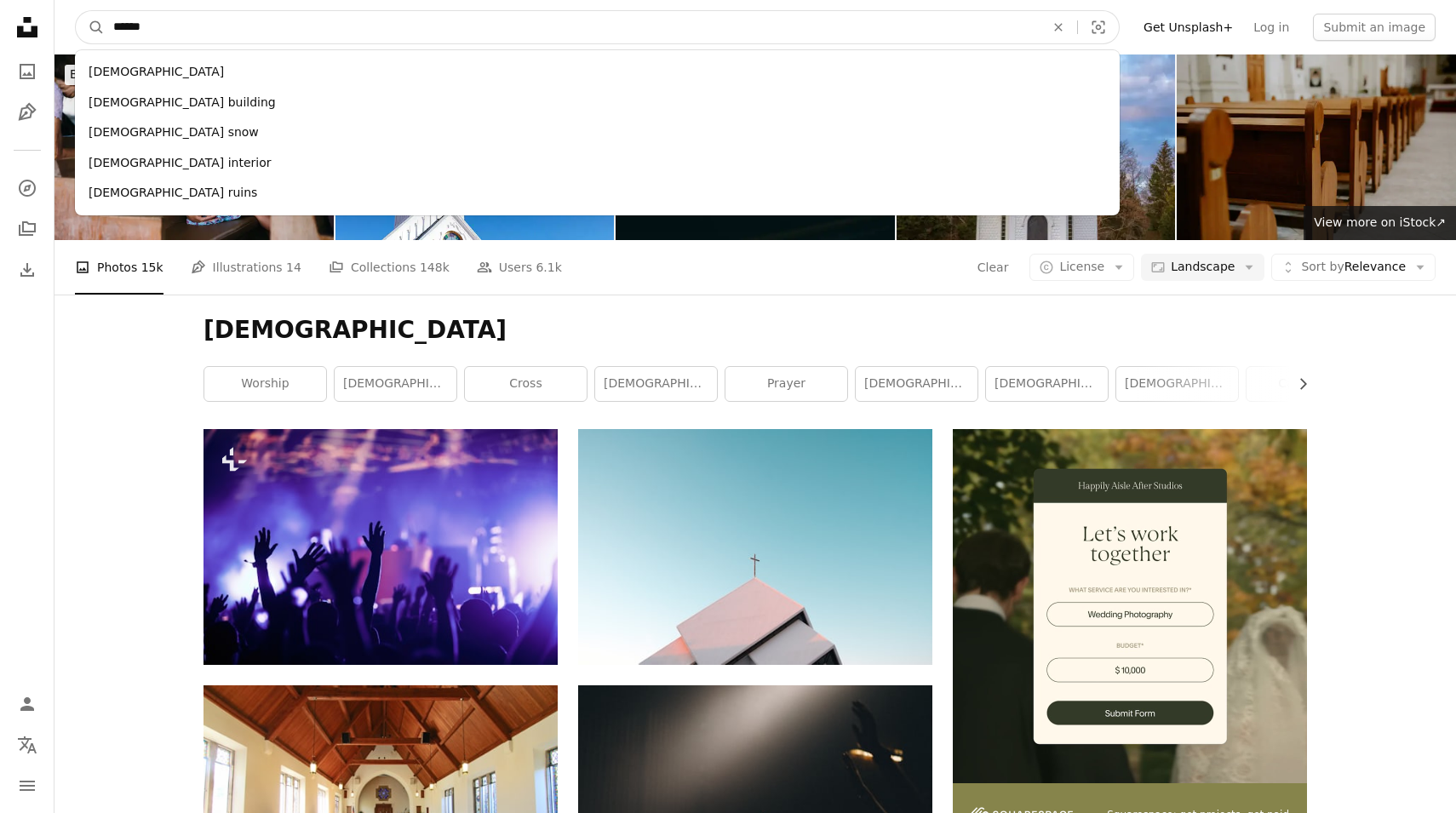
drag, startPoint x: 326, startPoint y: 41, endPoint x: 21, endPoint y: 28, distance: 305.3
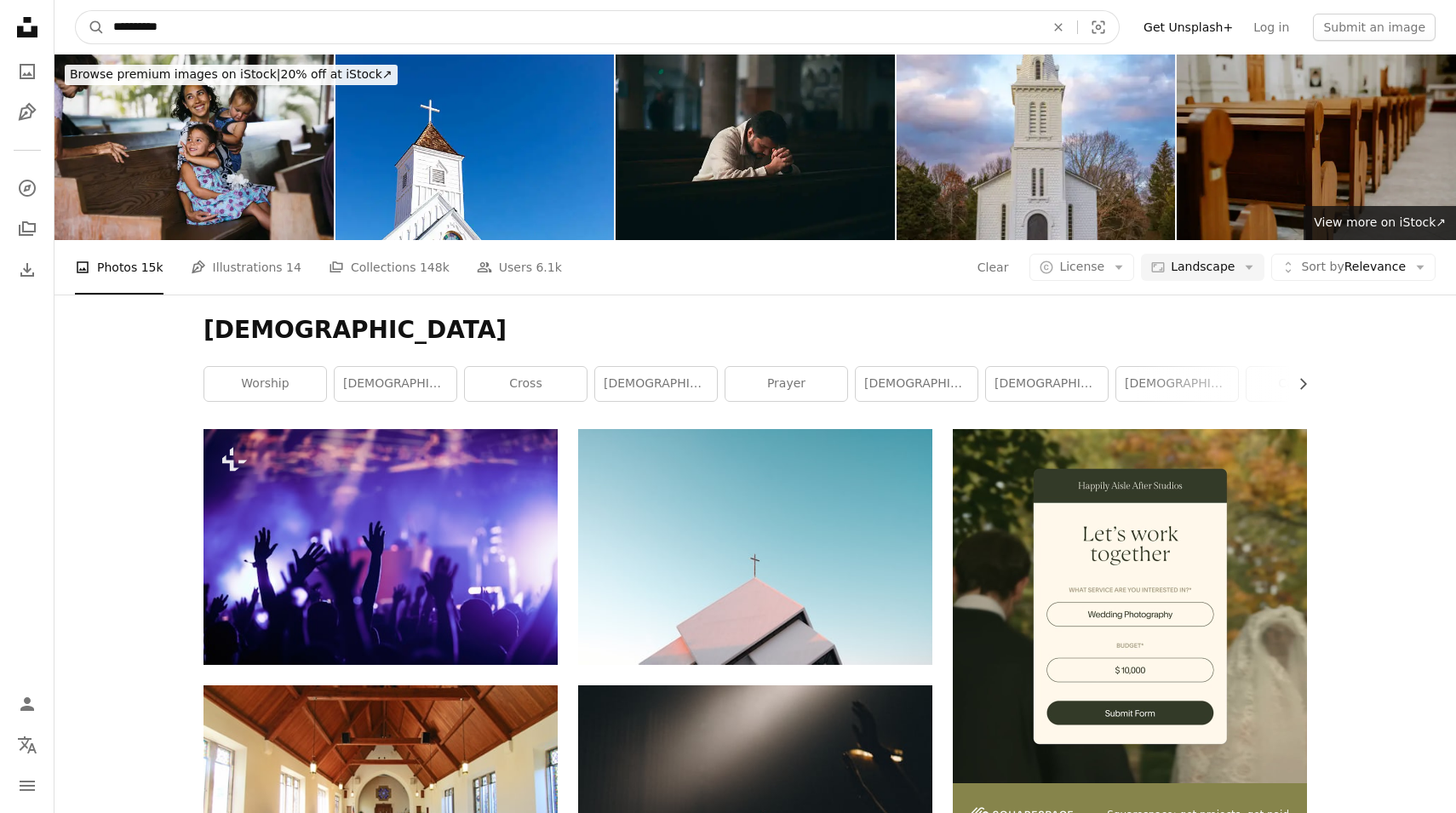
type input "**********"
click at [90, 27] on button "A magnifying glass" at bounding box center [90, 26] width 29 height 32
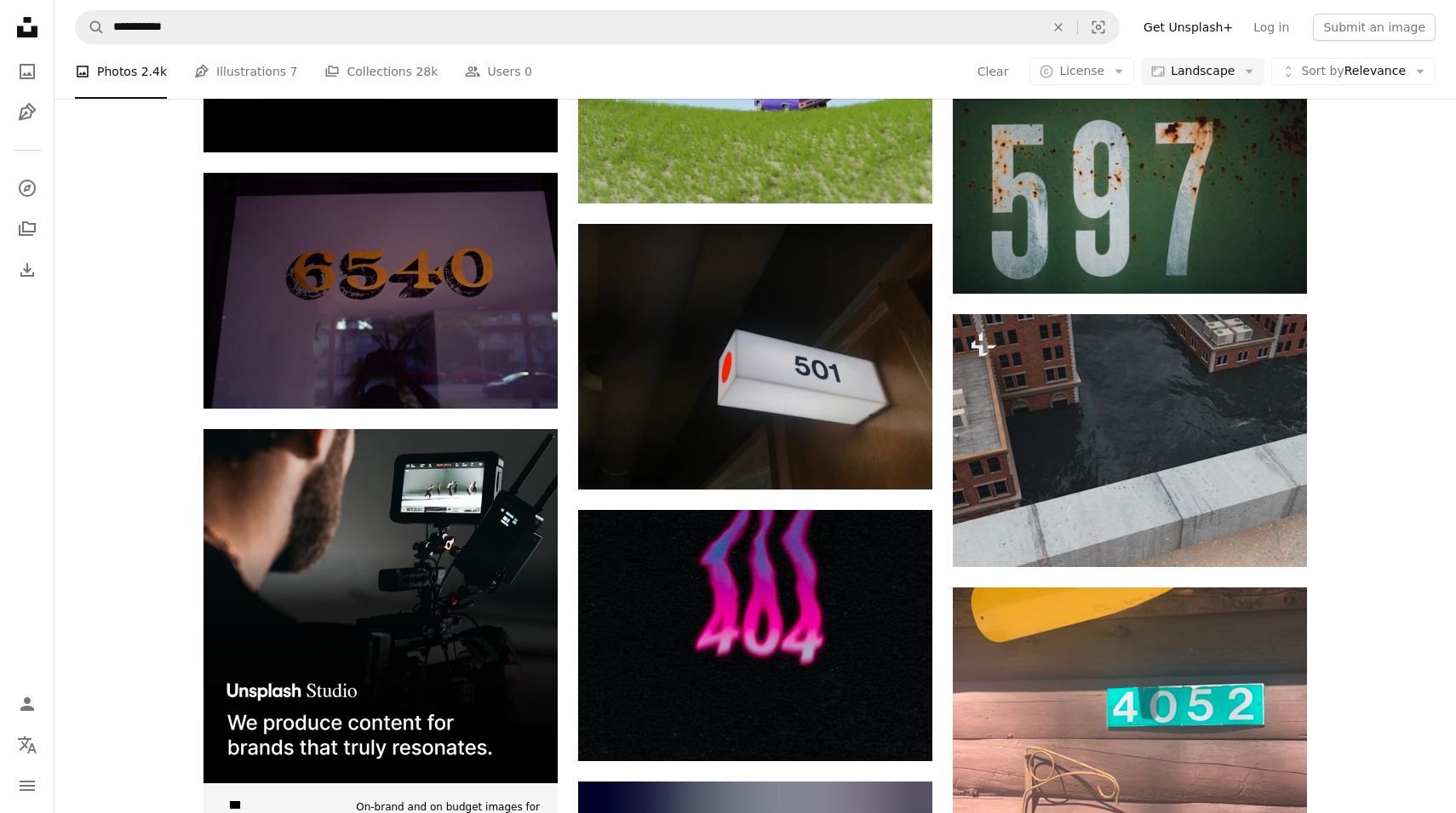
scroll to position [3011, 0]
